Goal: Task Accomplishment & Management: Manage account settings

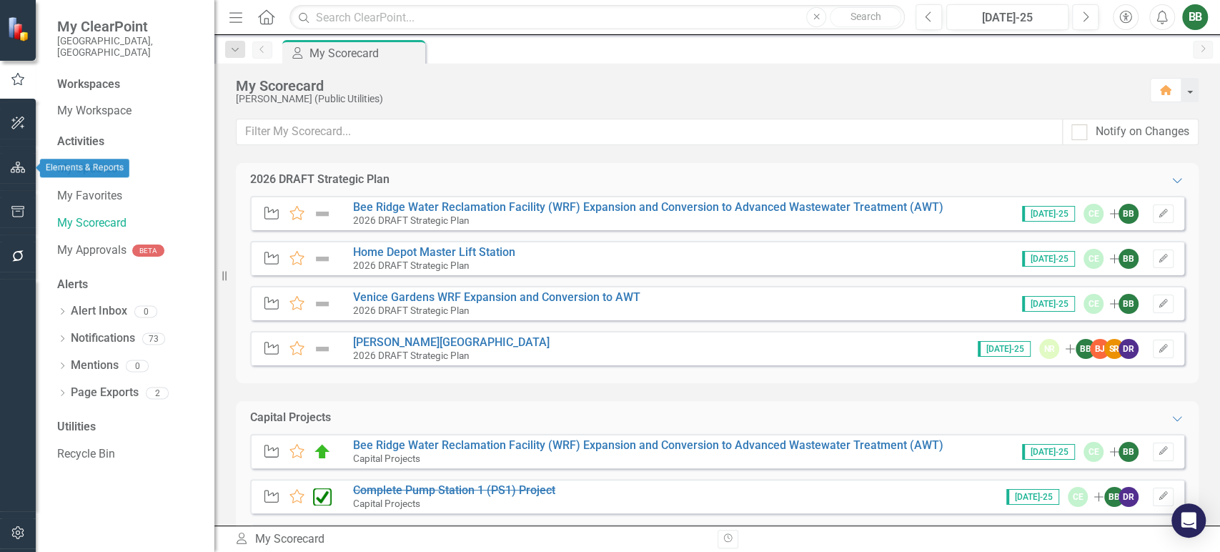
click at [17, 166] on icon "button" at bounding box center [18, 166] width 15 height 11
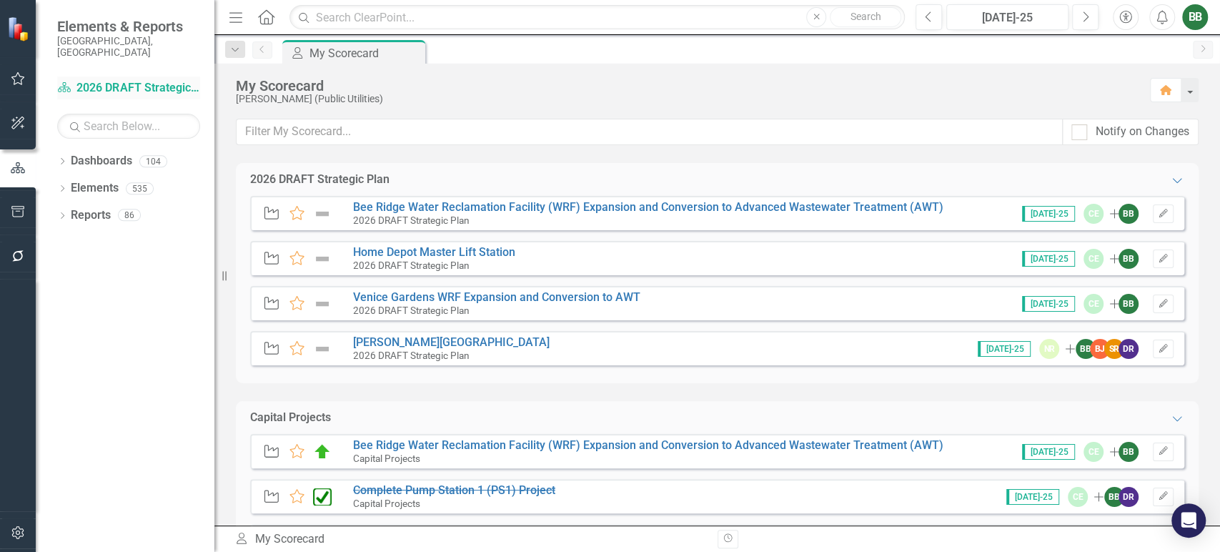
click at [114, 80] on link "Dashboard 2026 DRAFT Strategic Plan" at bounding box center [128, 88] width 143 height 16
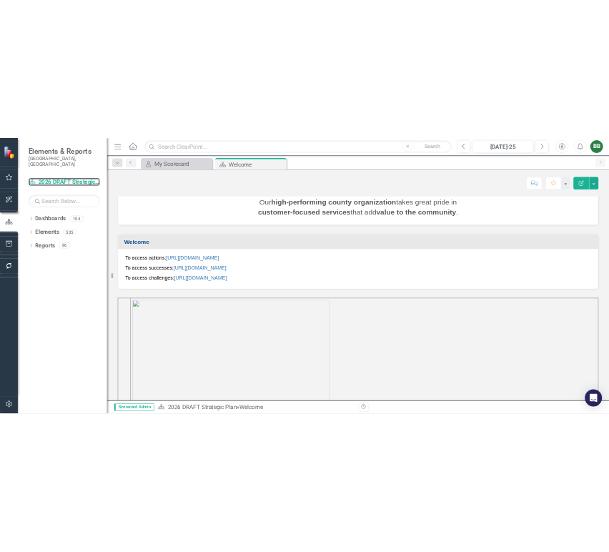
scroll to position [417, 0]
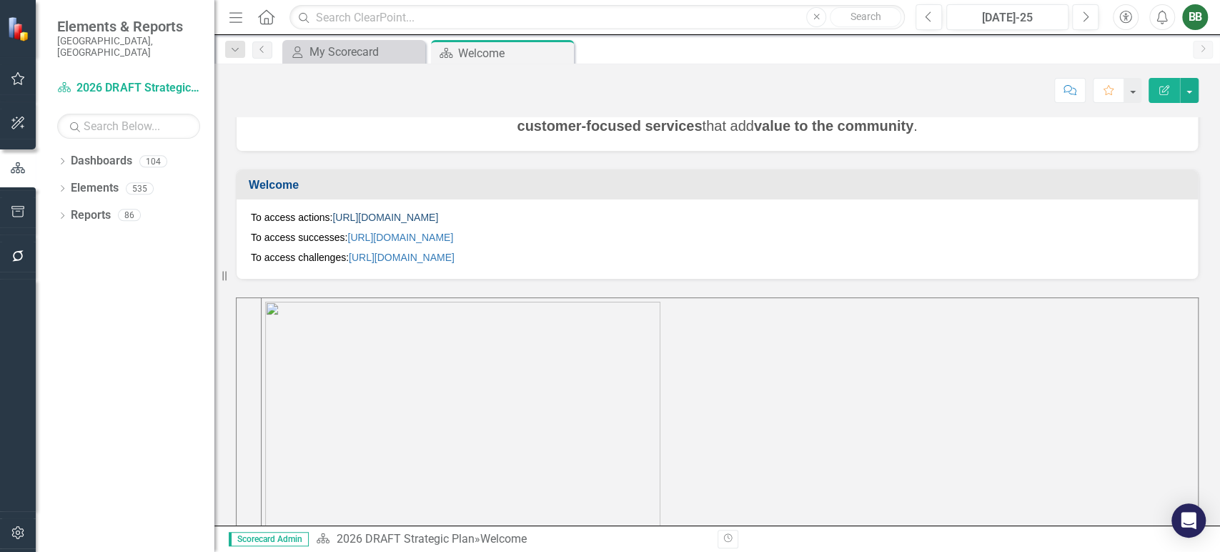
click at [438, 212] on link "[URL][DOMAIN_NAME]" at bounding box center [385, 216] width 106 height 11
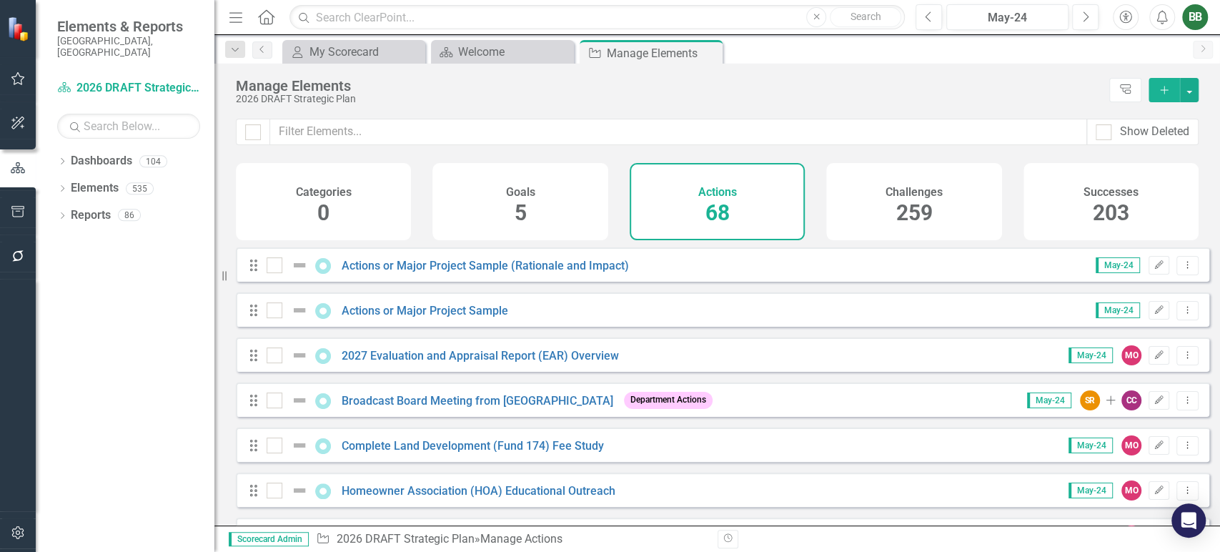
click at [1162, 90] on icon "button" at bounding box center [1164, 90] width 8 height 8
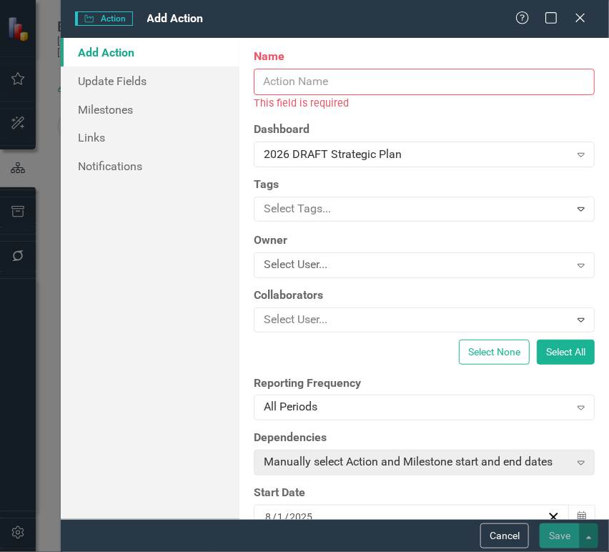
click at [271, 81] on input "Name" at bounding box center [424, 82] width 341 height 26
paste input "Reduce Contractual Services for Lift Station Maintance"
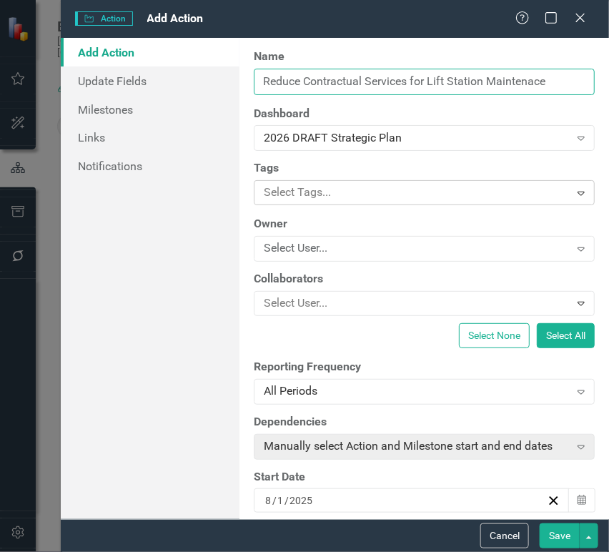
type input "Reduce Contractual Services for Lift Station Maintenace"
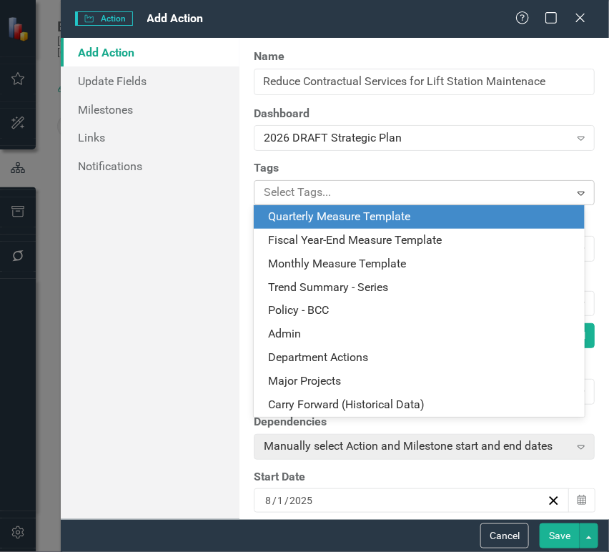
click at [504, 186] on div at bounding box center [413, 192] width 311 height 19
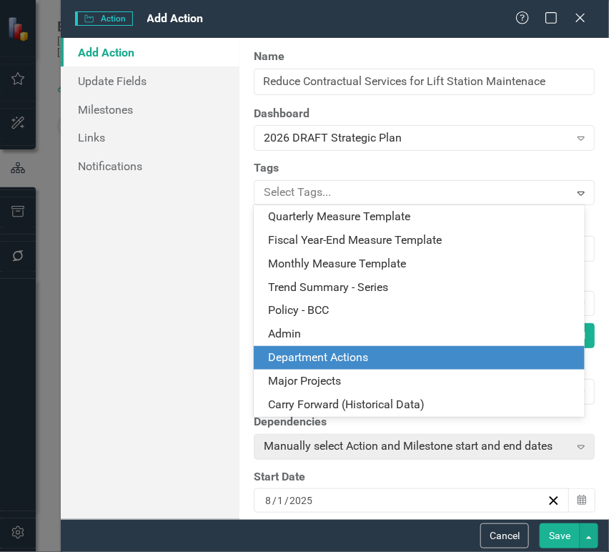
click at [412, 362] on div "Department Actions" at bounding box center [422, 357] width 308 height 16
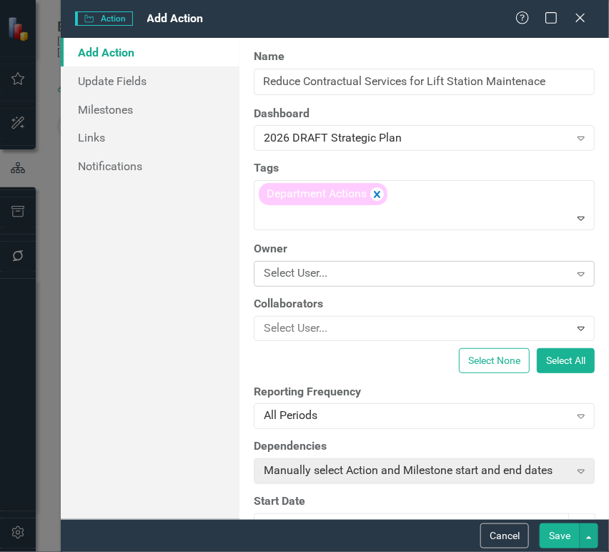
click at [387, 273] on div "Select User..." at bounding box center [416, 273] width 305 height 16
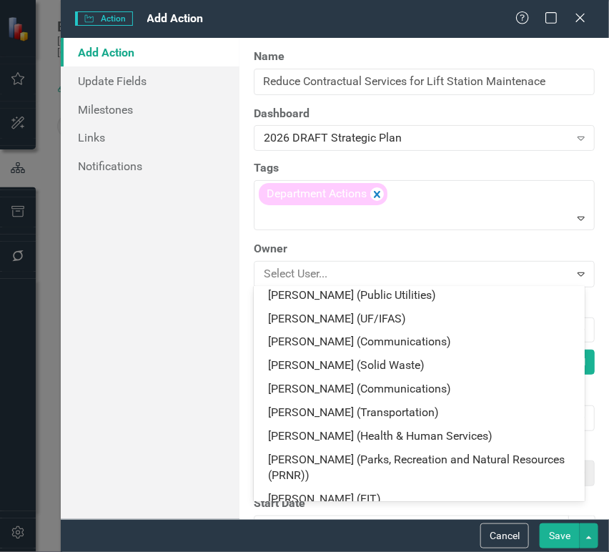
scroll to position [2739, 0]
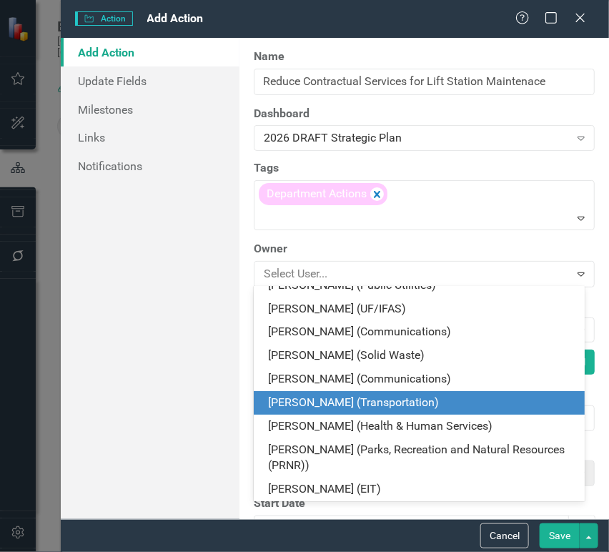
click at [160, 347] on div "Add Action Update Fields Milestones Links Notifications" at bounding box center [150, 278] width 179 height 481
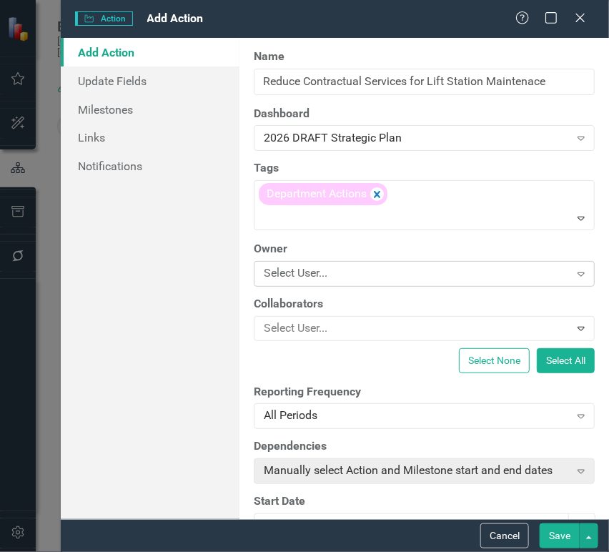
click at [343, 271] on div "Select User..." at bounding box center [416, 273] width 305 height 16
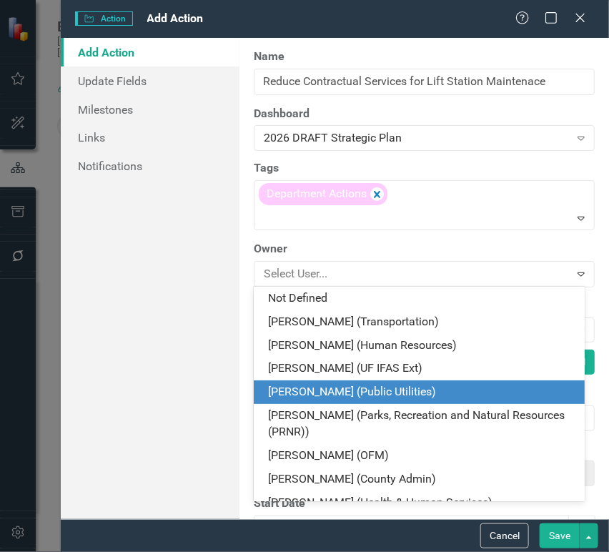
click at [390, 388] on div "[PERSON_NAME] (Public Utilities)" at bounding box center [422, 392] width 308 height 16
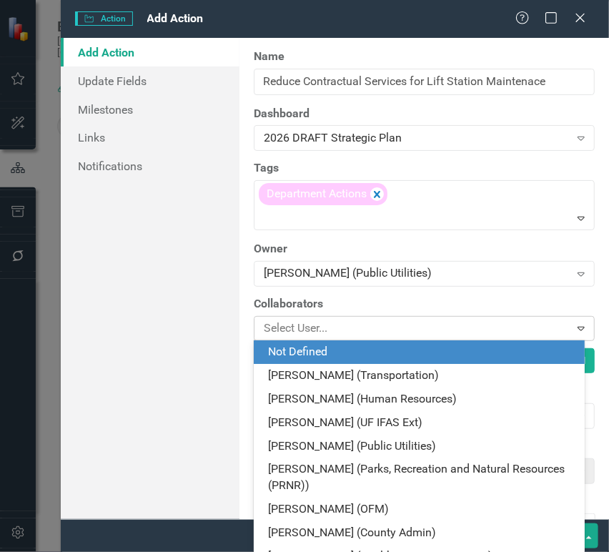
click at [369, 328] on div at bounding box center [413, 328] width 311 height 19
type input "gre"
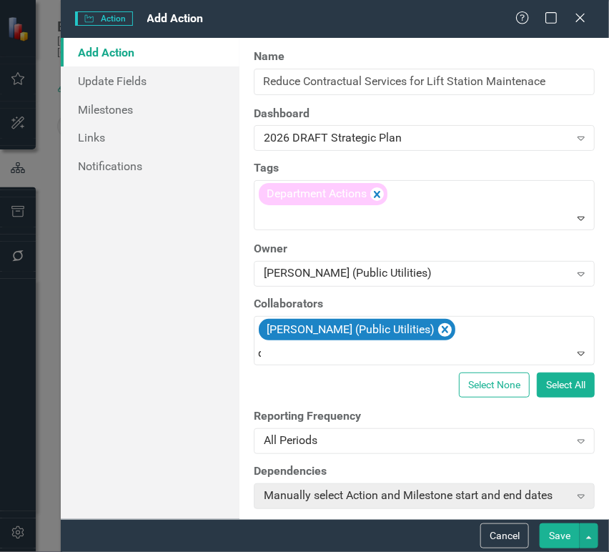
type input "da"
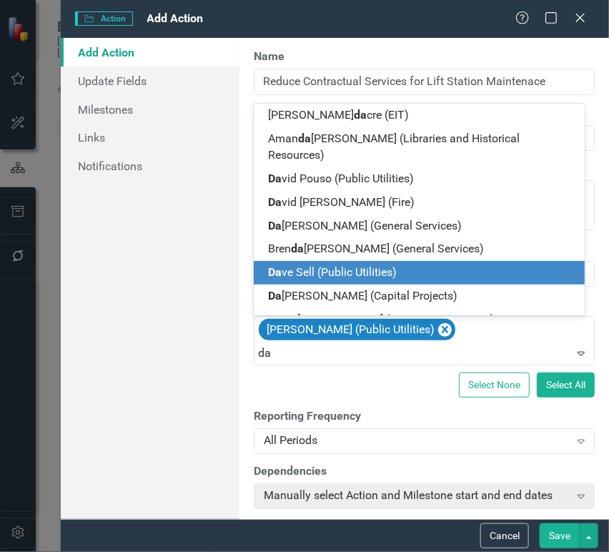
click at [378, 265] on span "Da ve Sell (Public Utilities)" at bounding box center [332, 272] width 129 height 14
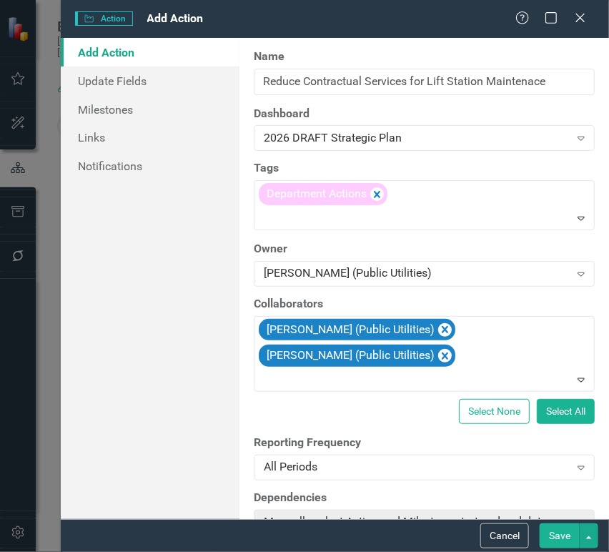
click at [131, 370] on div "Add Action Update Fields Milestones Links Notifications" at bounding box center [150, 278] width 179 height 481
click at [422, 417] on div "Select None Select All" at bounding box center [424, 411] width 341 height 25
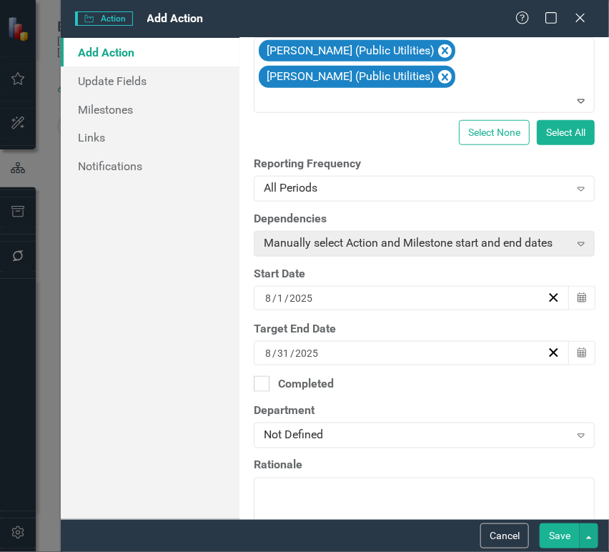
scroll to position [286, 0]
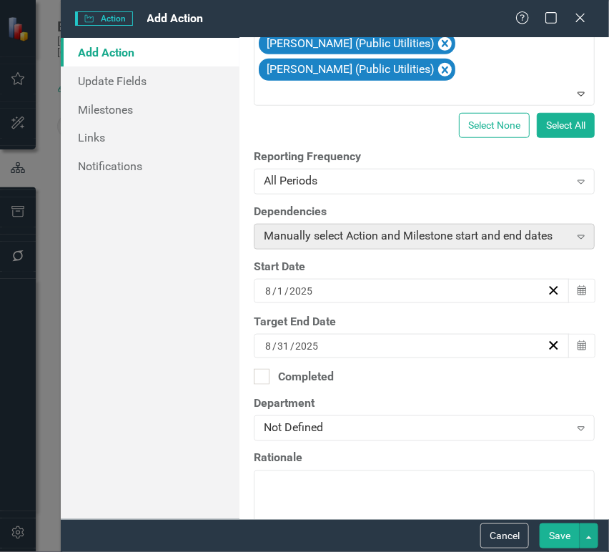
click at [574, 231] on icon "Expand" at bounding box center [581, 236] width 14 height 11
click at [577, 294] on icon "Calendar" at bounding box center [581, 291] width 9 height 10
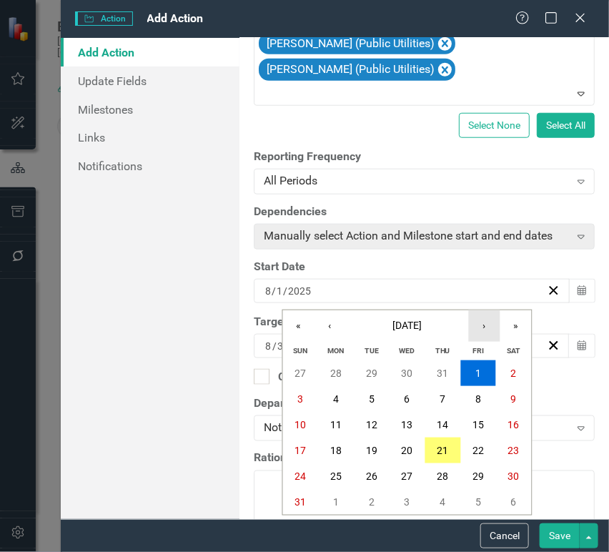
click at [477, 324] on button "›" at bounding box center [484, 325] width 31 height 31
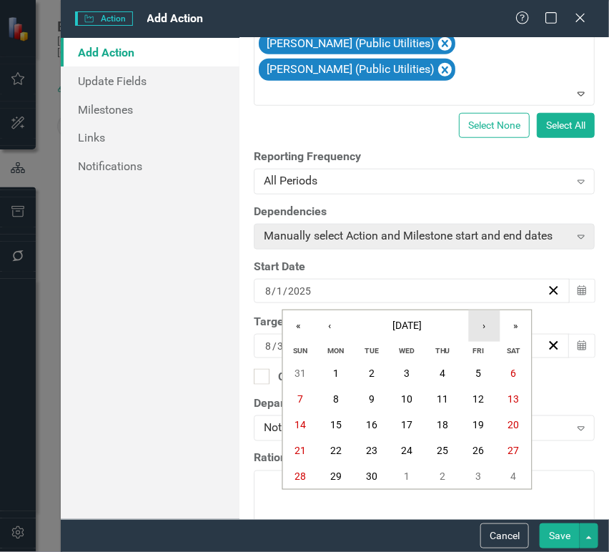
click at [477, 324] on button "›" at bounding box center [484, 325] width 31 height 31
click at [411, 379] on button "1" at bounding box center [407, 373] width 36 height 26
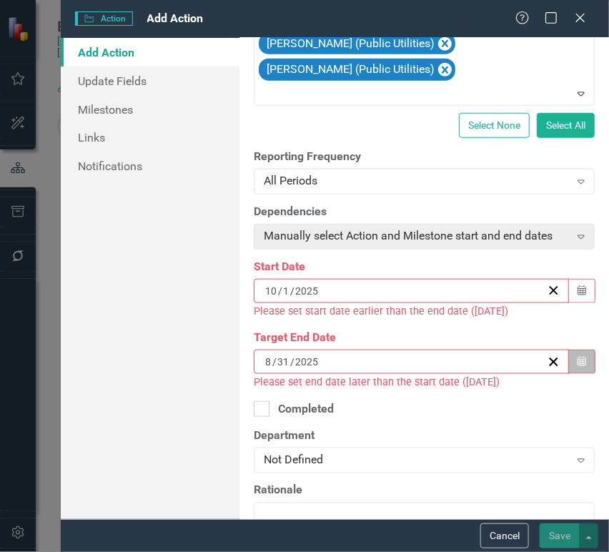
click at [577, 364] on icon "Calendar" at bounding box center [581, 362] width 9 height 10
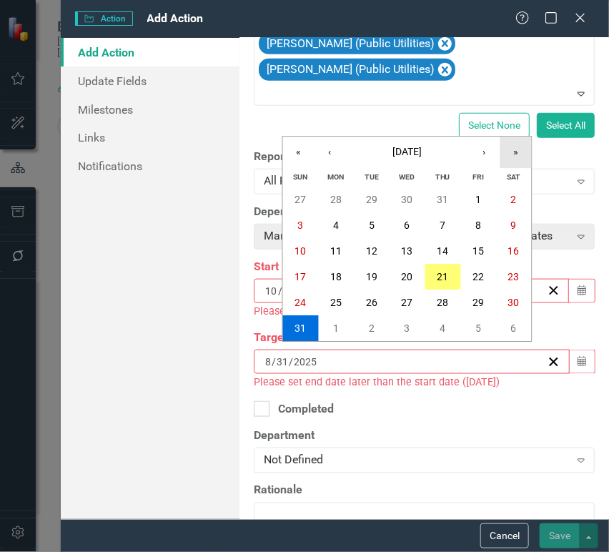
click at [520, 150] on button "»" at bounding box center [515, 151] width 31 height 31
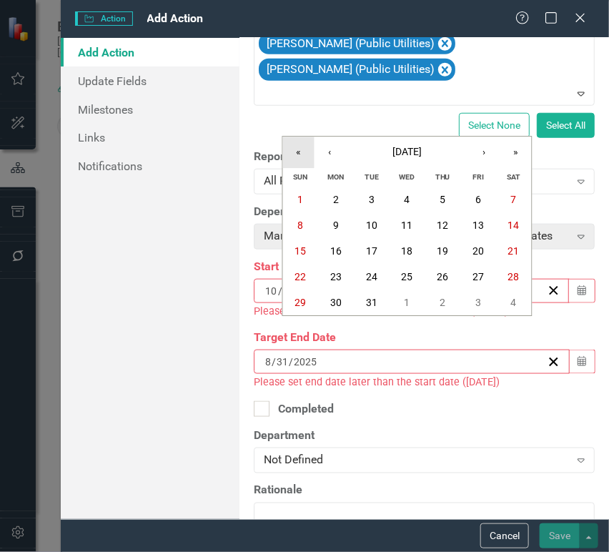
click at [300, 147] on button "«" at bounding box center [298, 151] width 31 height 31
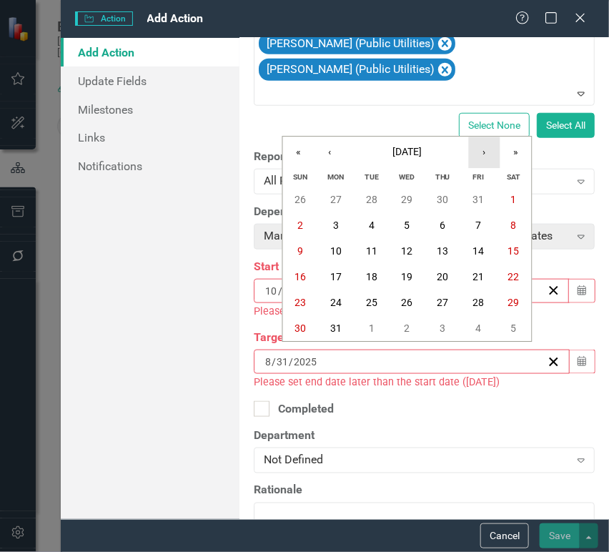
click at [486, 144] on button "›" at bounding box center [484, 151] width 31 height 31
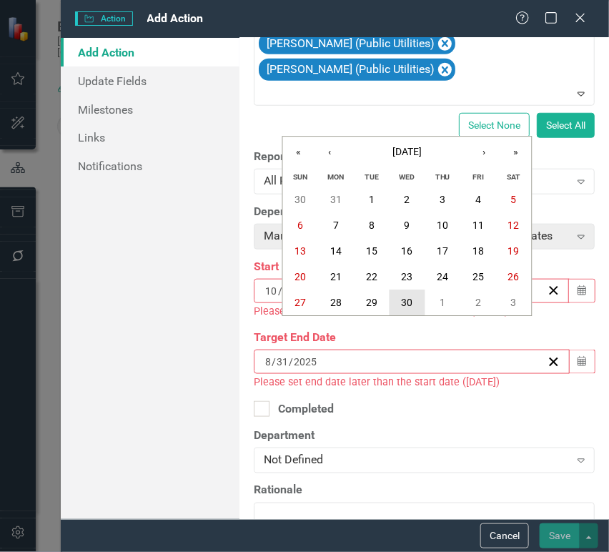
click at [414, 299] on button "30" at bounding box center [407, 302] width 36 height 26
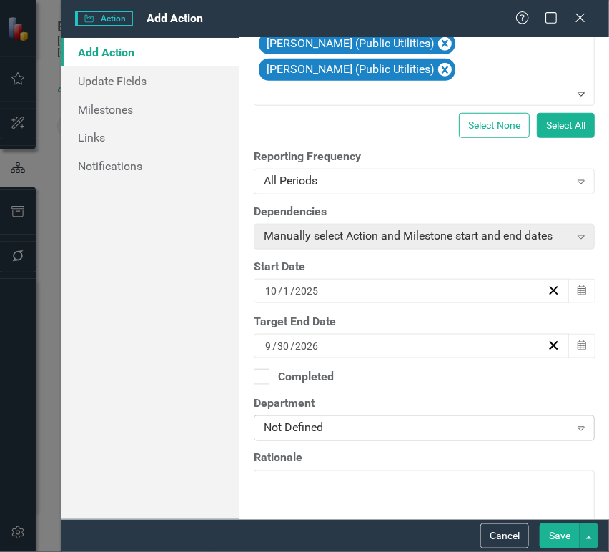
click at [574, 432] on icon "Expand" at bounding box center [581, 427] width 14 height 11
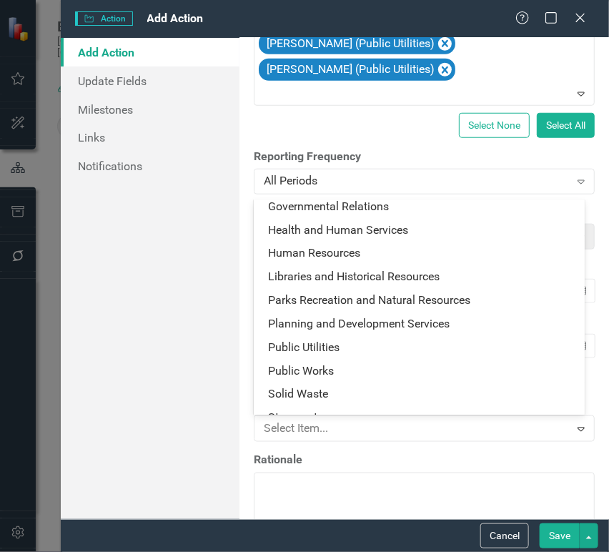
scroll to position [196, 0]
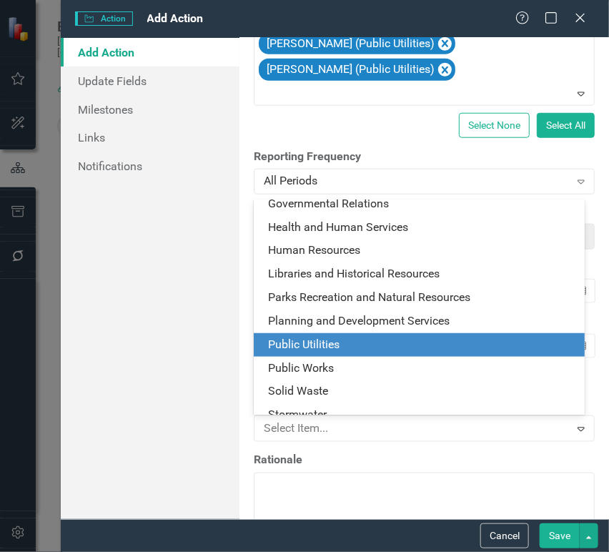
click at [492, 342] on div "Public Utilities" at bounding box center [422, 345] width 308 height 16
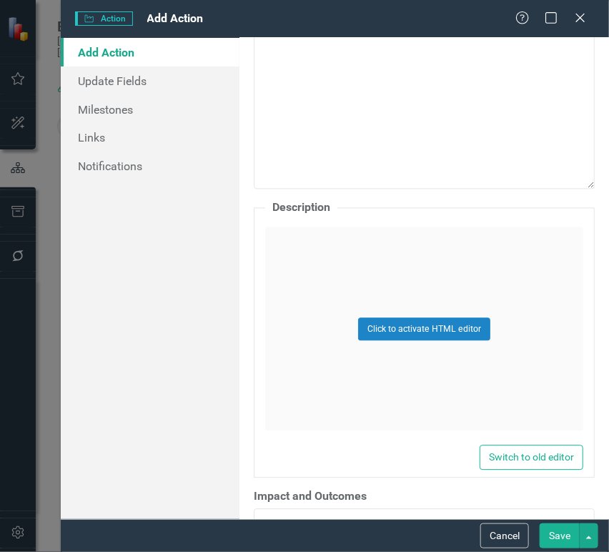
scroll to position [744, 0]
